Goal: Obtain resource: Download file/media

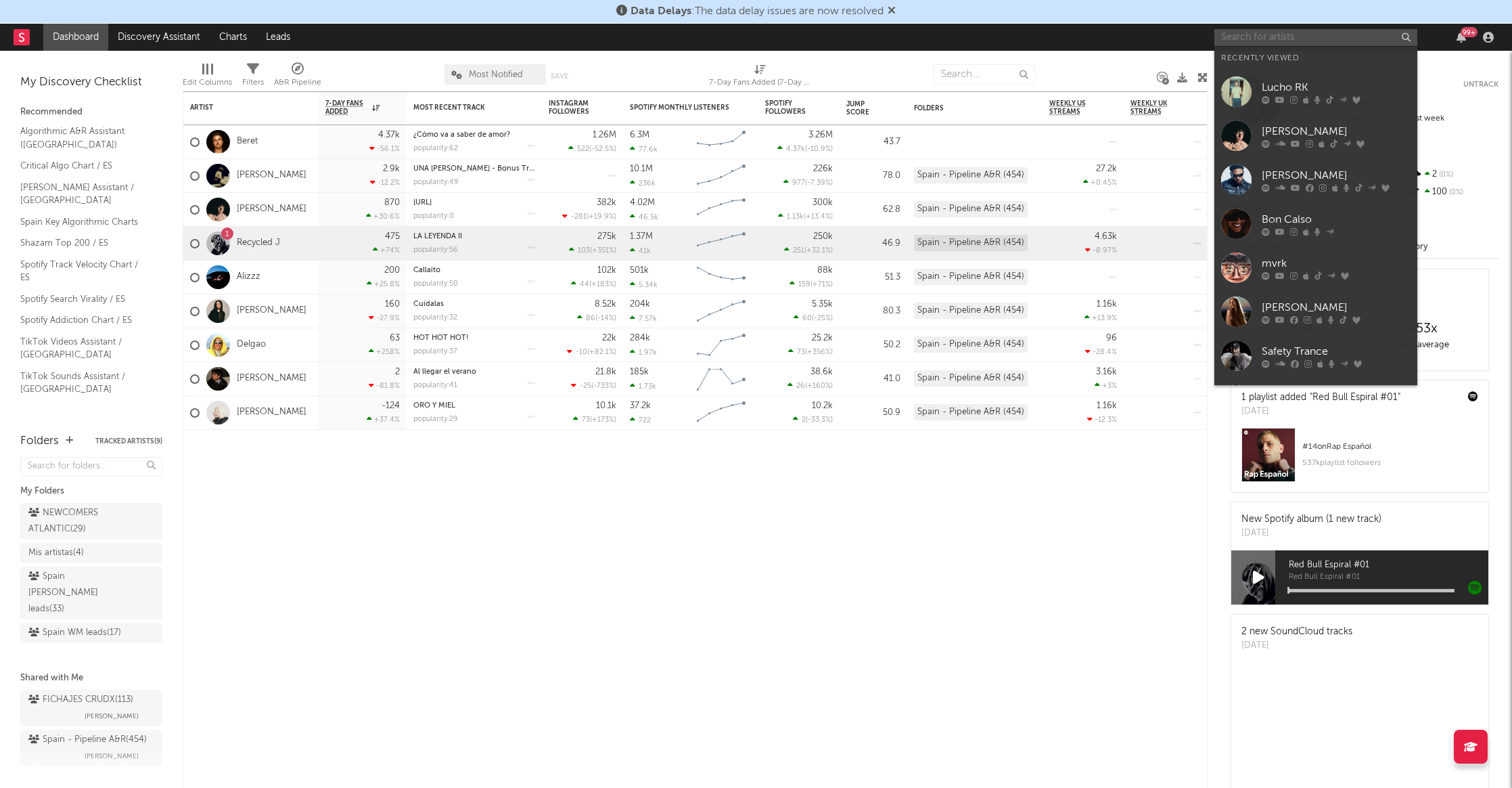
click at [1307, 43] on input "text" at bounding box center [1316, 38] width 203 height 17
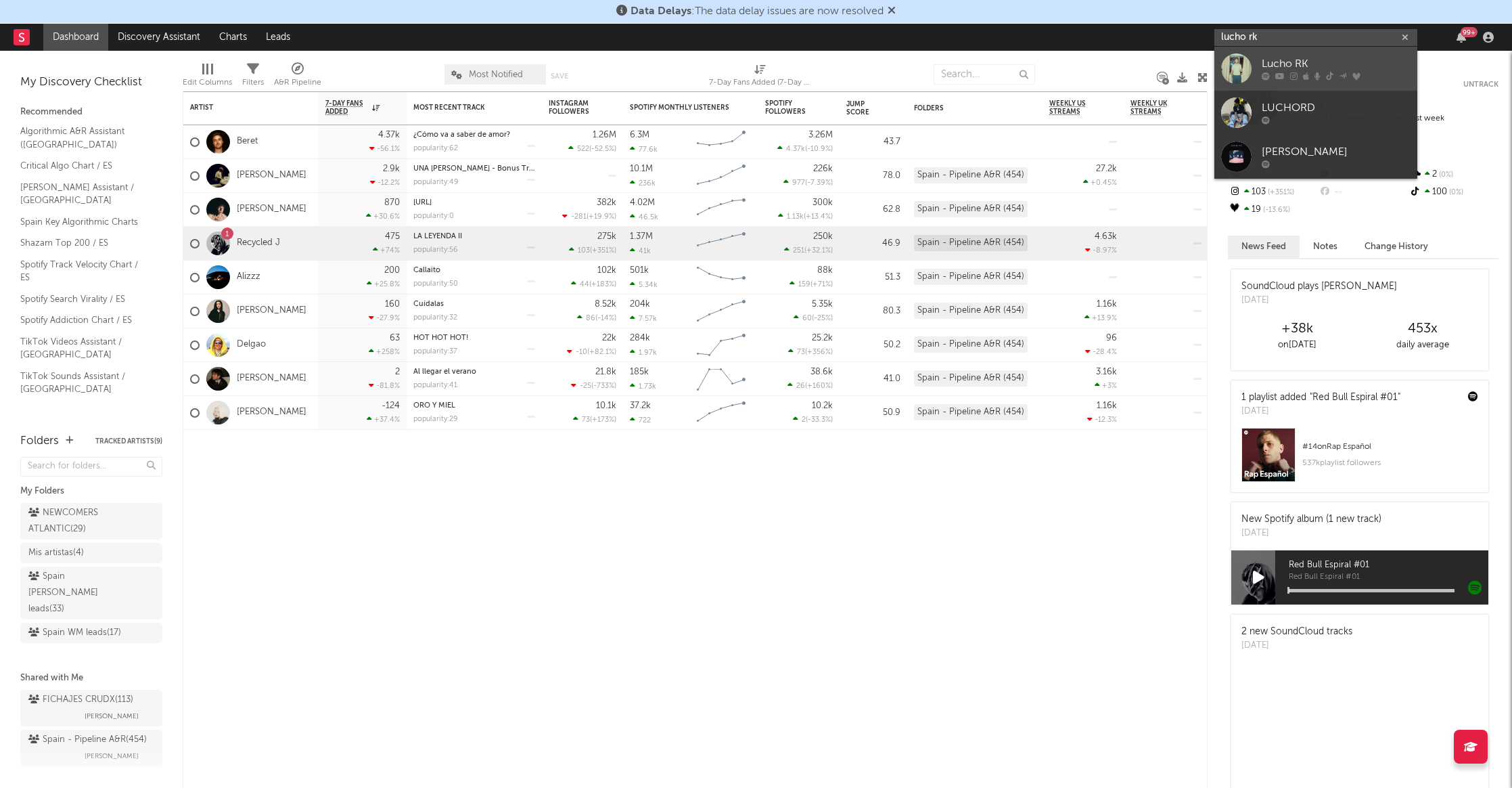
type input "lucho rk"
click at [1307, 75] on icon at bounding box center [1306, 77] width 6 height 8
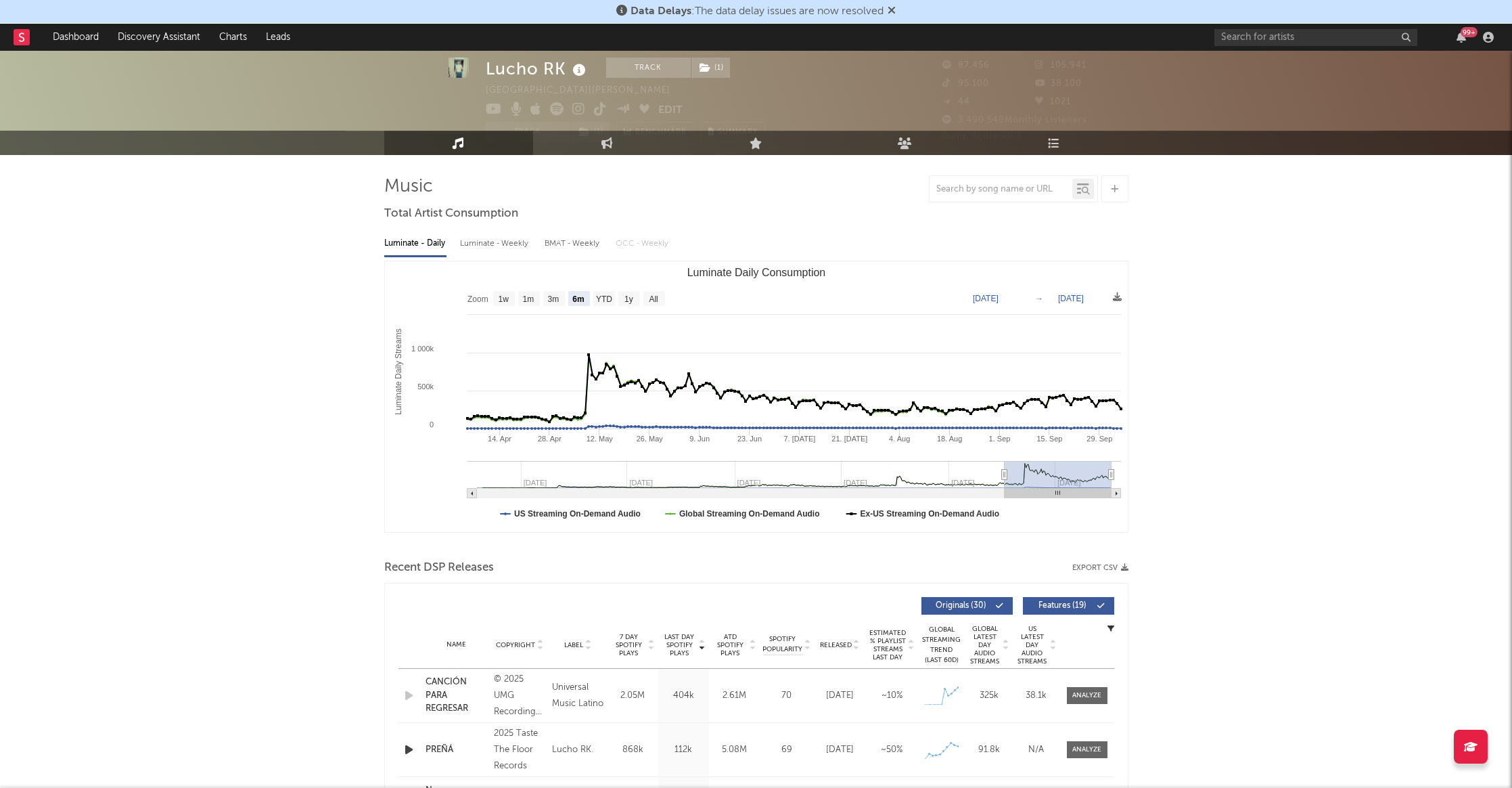
scroll to position [38, 0]
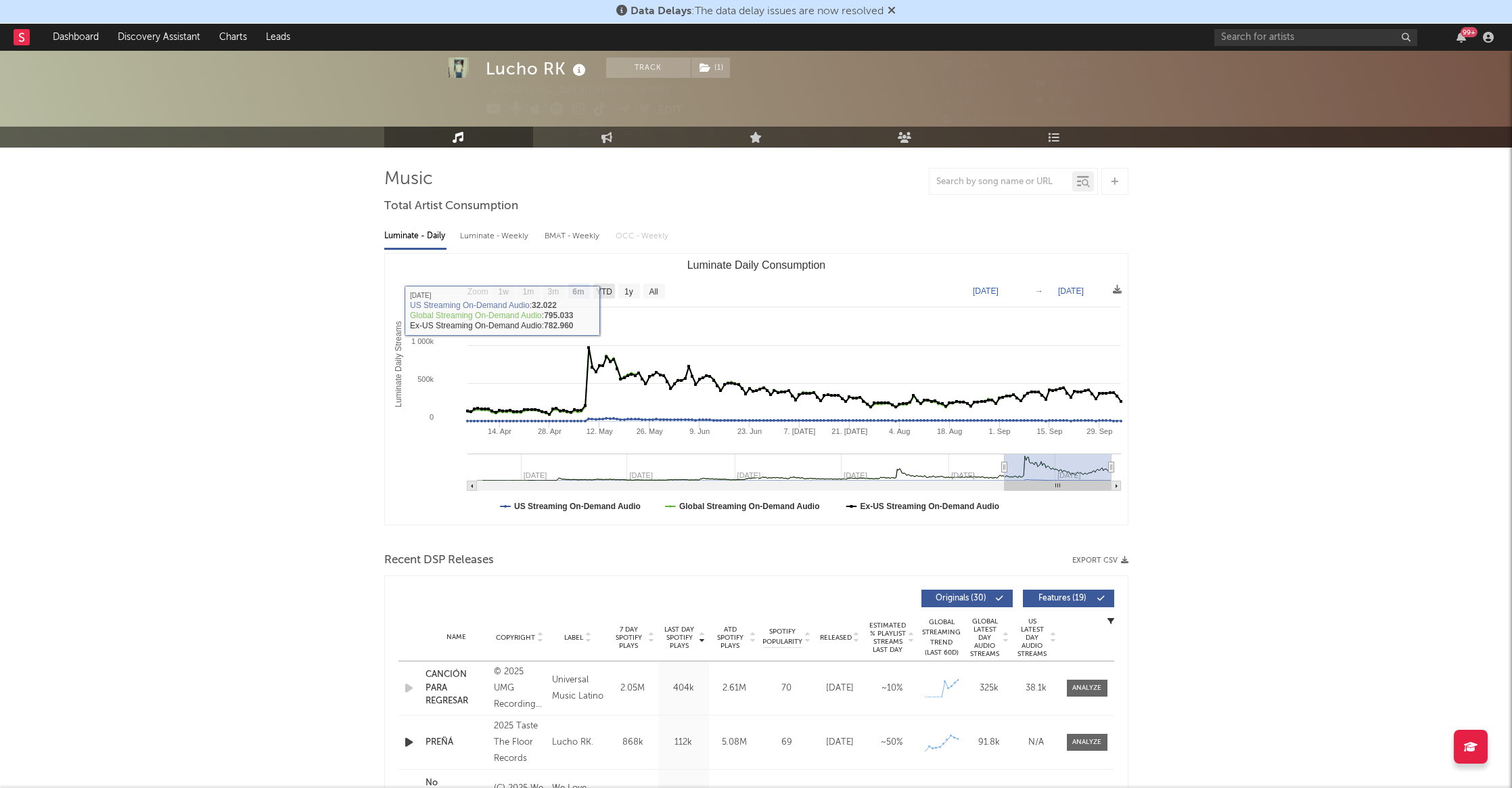
click at [608, 290] on text "YTD" at bounding box center [604, 292] width 16 height 10
select select "YTD"
type input "[DATE]"
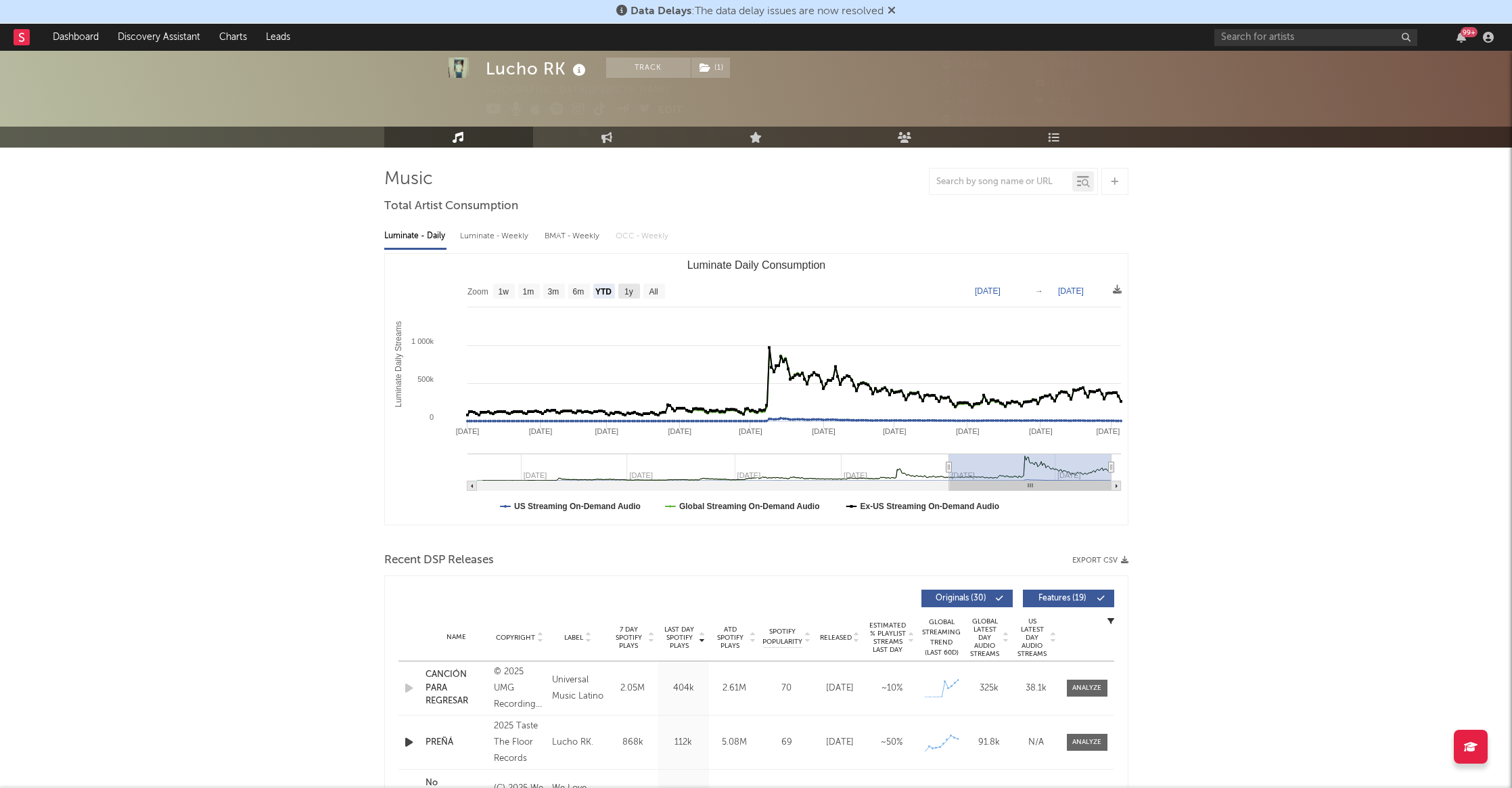
click at [628, 290] on text "1y" at bounding box center [628, 292] width 9 height 10
select select "1y"
type input "[DATE]"
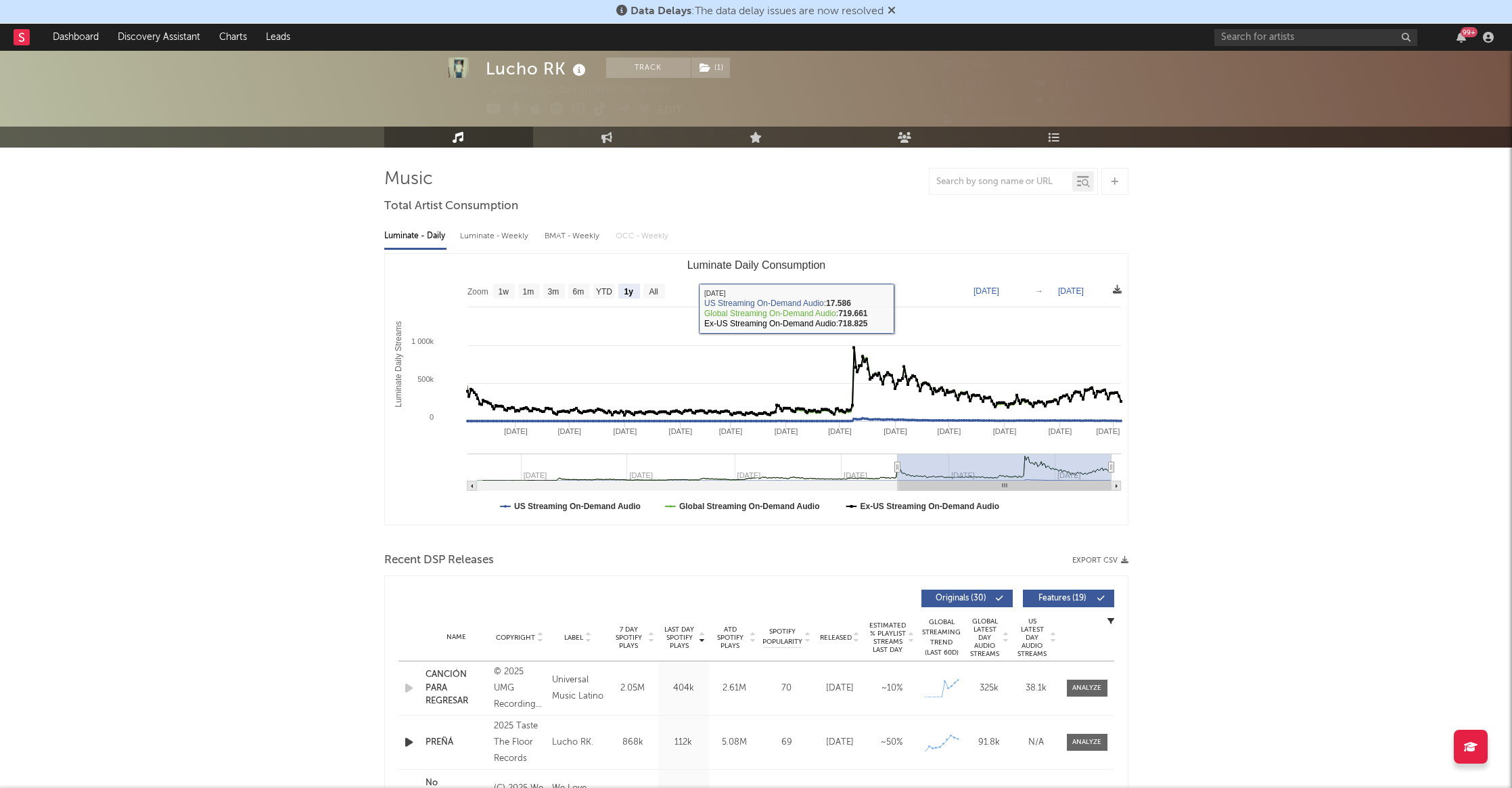
click at [1116, 292] on icon at bounding box center [1117, 289] width 9 height 9
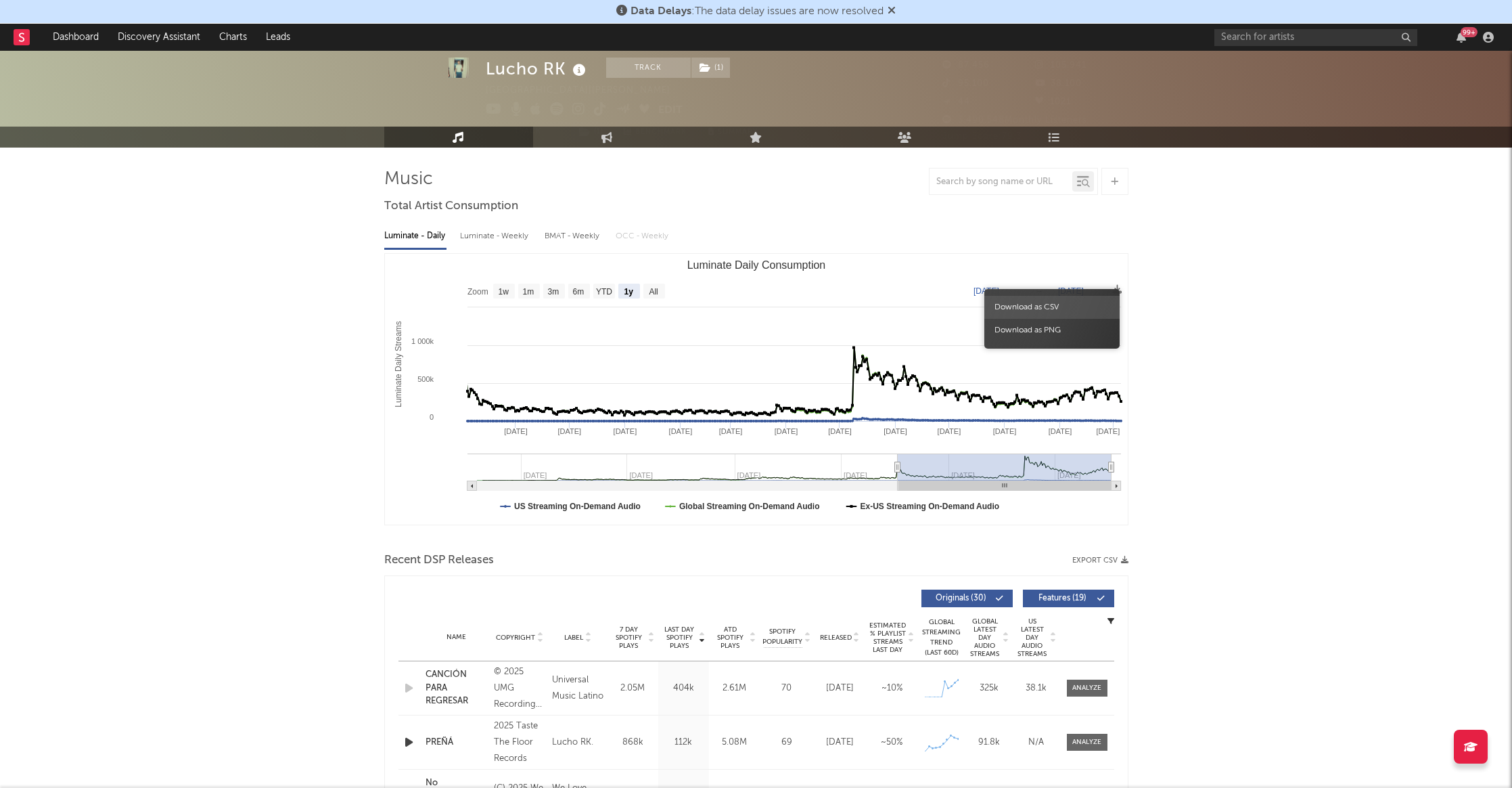
click at [1025, 303] on span "Download as CSV" at bounding box center [1052, 307] width 136 height 23
